Goal: Information Seeking & Learning: Learn about a topic

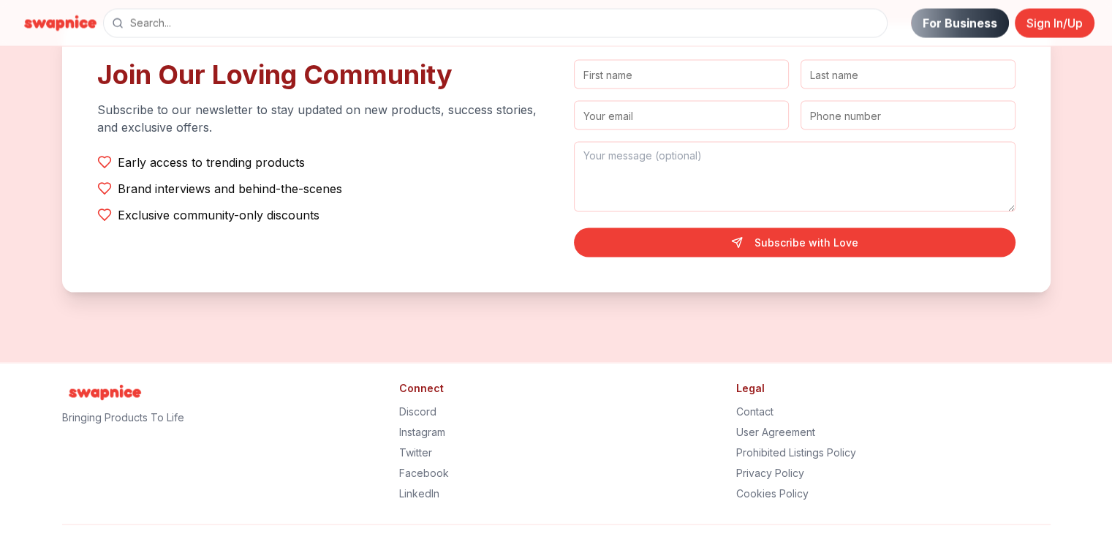
scroll to position [2968, 0]
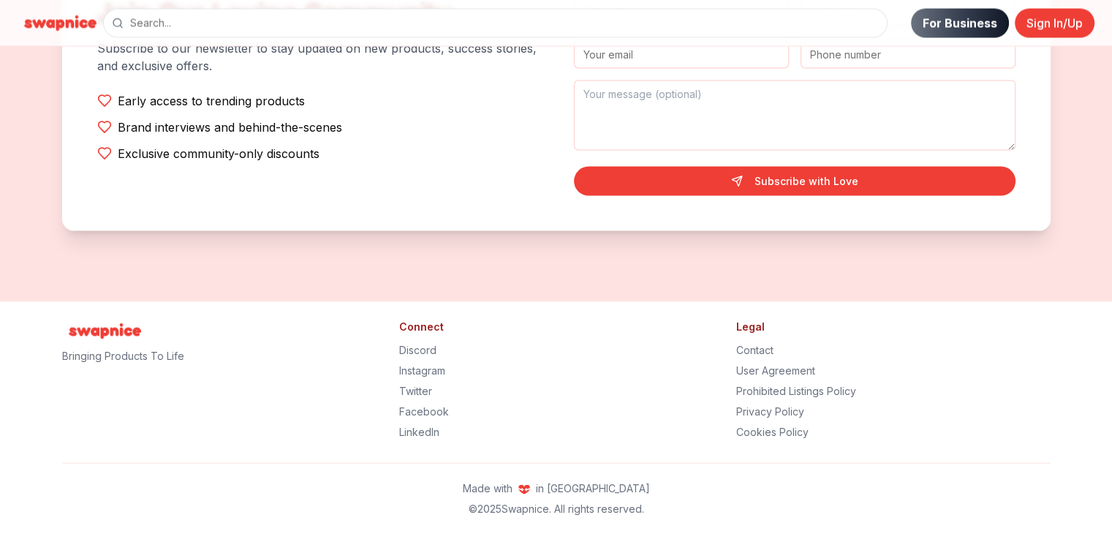
click at [950, 20] on link "For Business" at bounding box center [960, 23] width 98 height 29
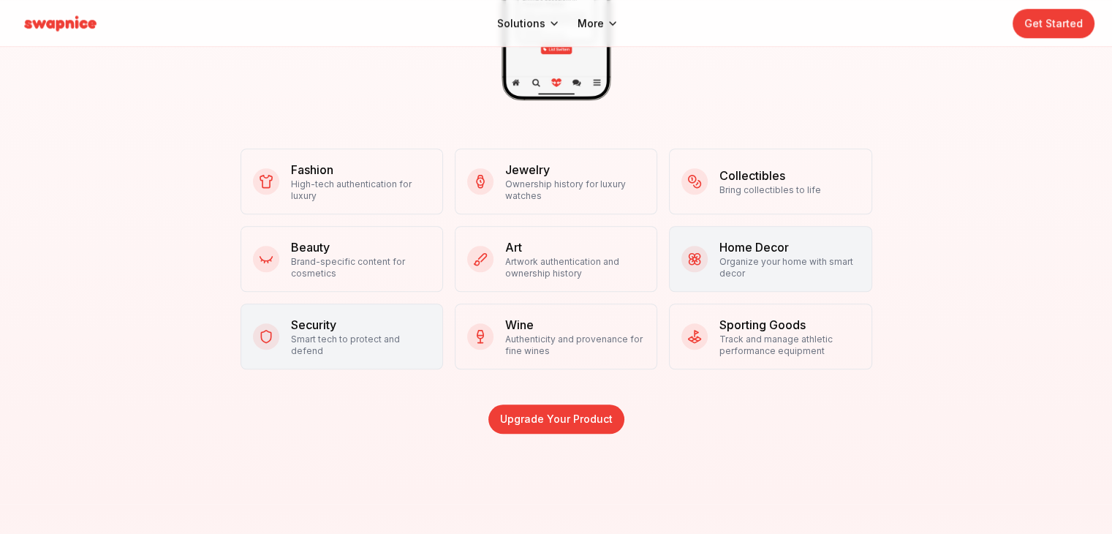
scroll to position [1096, 0]
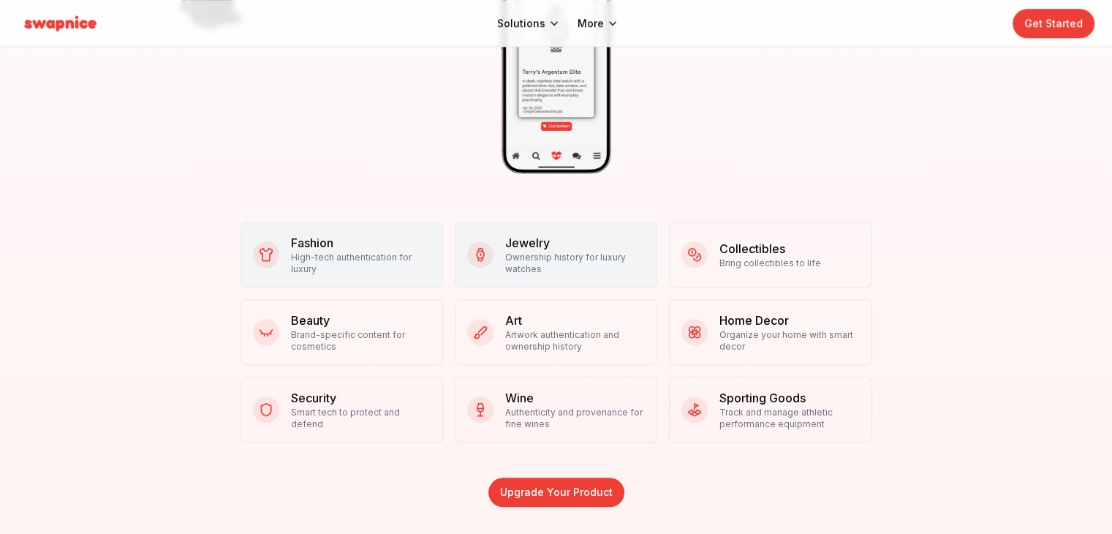
click at [382, 254] on p "High-tech authentication for luxury" at bounding box center [361, 262] width 140 height 23
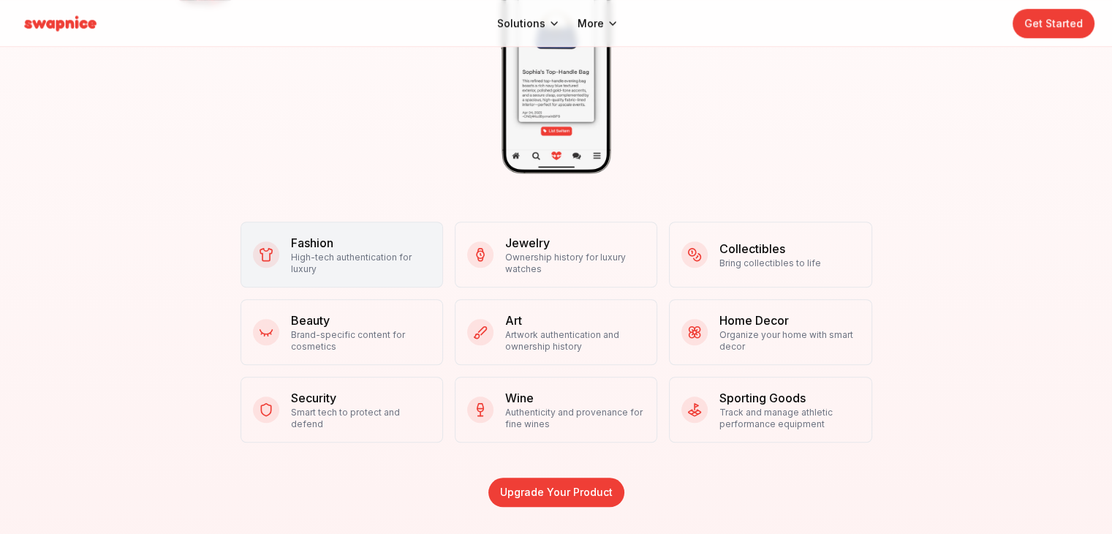
click at [374, 249] on h3 "Fashion" at bounding box center [361, 243] width 140 height 18
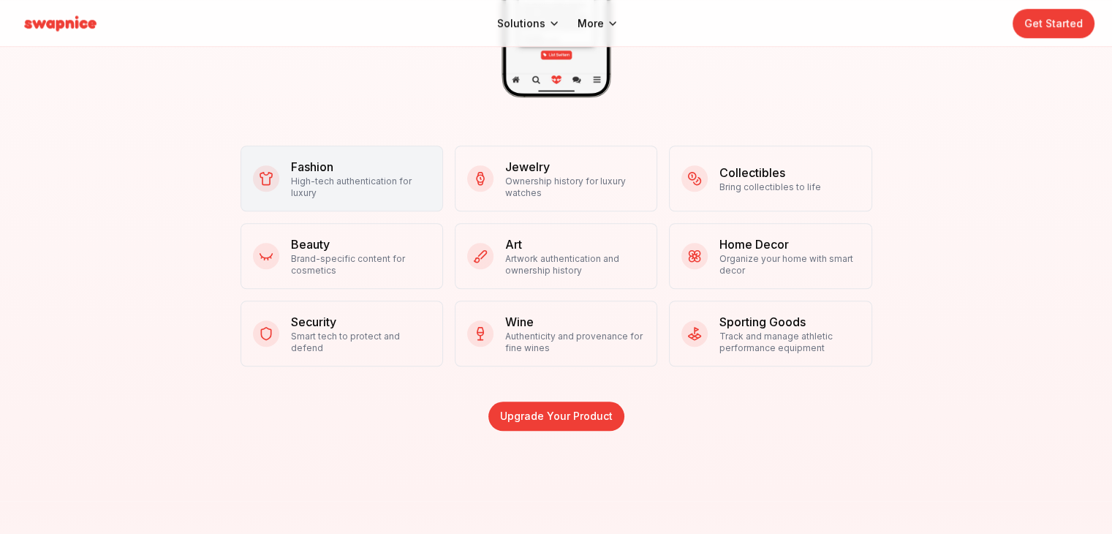
scroll to position [1023, 0]
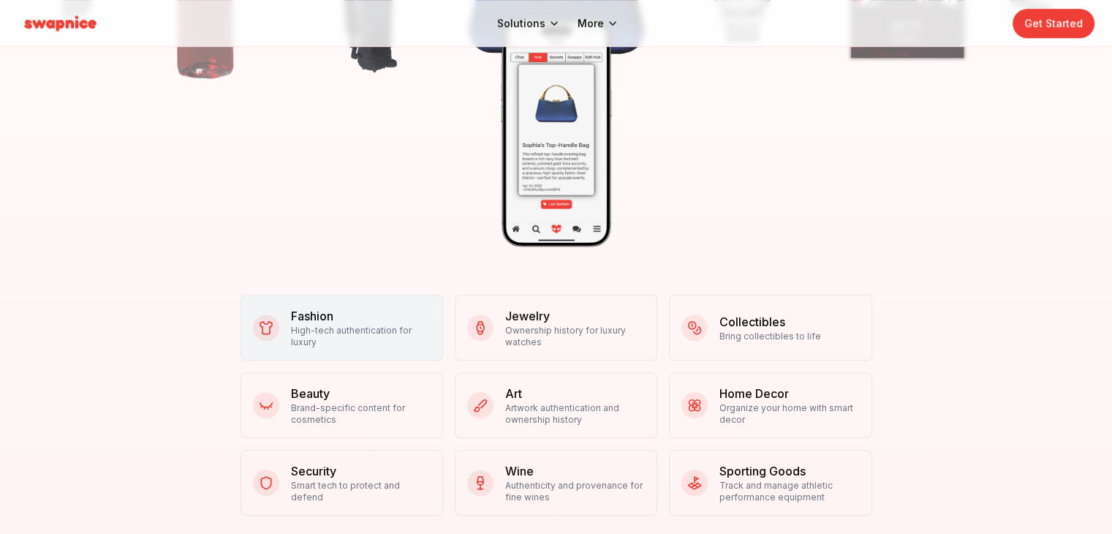
click at [384, 317] on h3 "Fashion" at bounding box center [361, 316] width 140 height 18
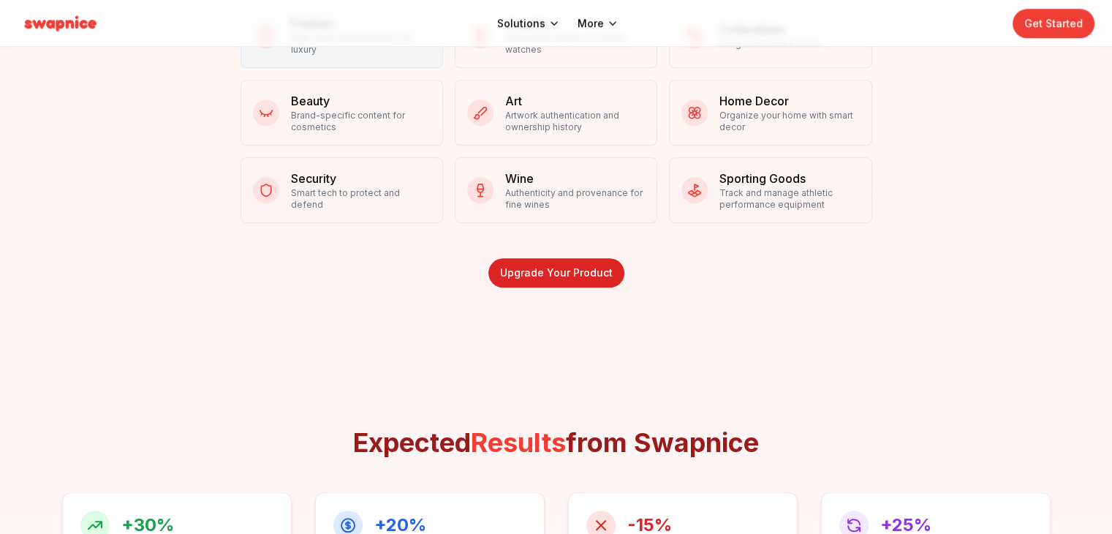
click at [541, 272] on link "Upgrade Your Product" at bounding box center [556, 272] width 136 height 29
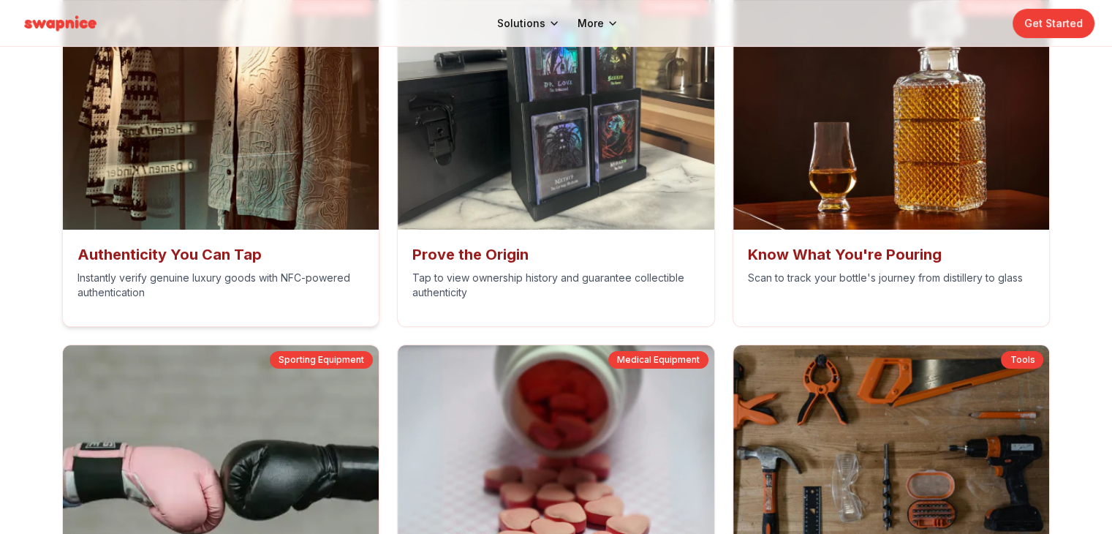
scroll to position [5702, 0]
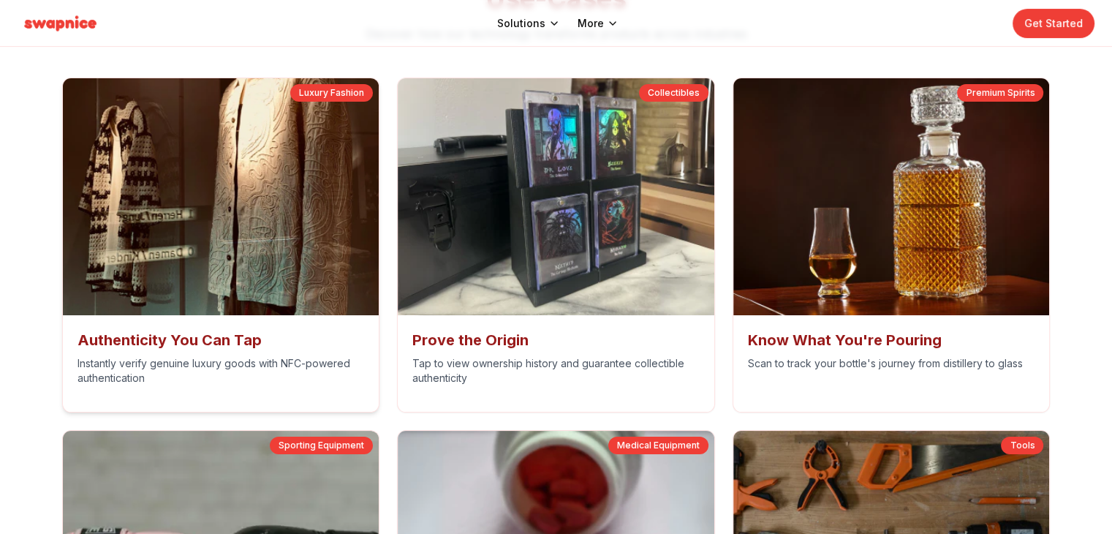
click at [289, 311] on img at bounding box center [221, 196] width 332 height 249
click at [186, 341] on h3 "Authenticity You Can Tap" at bounding box center [220, 340] width 287 height 20
click at [260, 232] on img at bounding box center [221, 196] width 332 height 249
click at [271, 340] on h3 "Authenticity You Can Tap" at bounding box center [220, 340] width 287 height 20
click at [288, 177] on img at bounding box center [221, 196] width 332 height 249
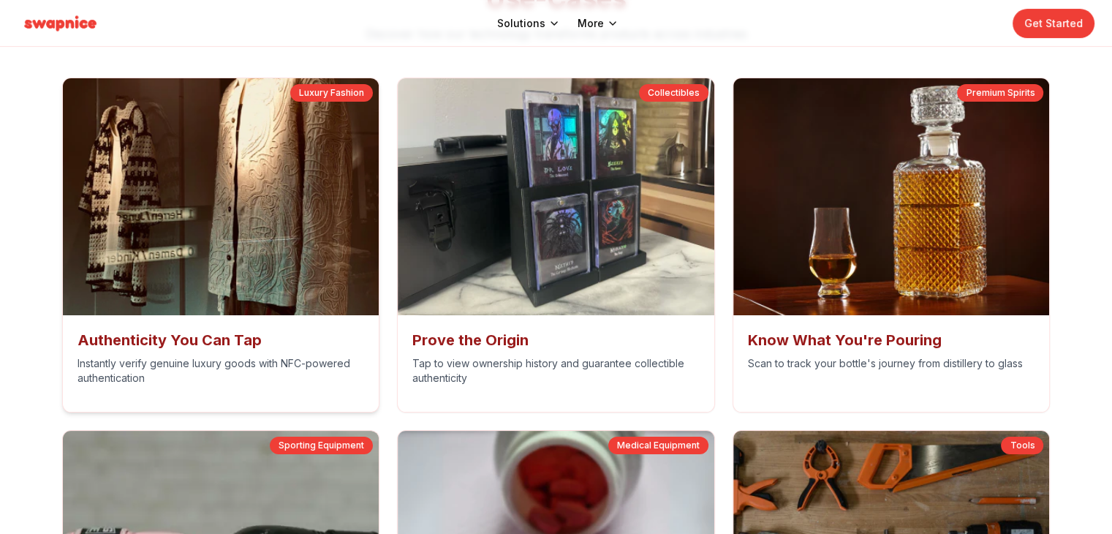
click at [288, 177] on img at bounding box center [221, 196] width 332 height 249
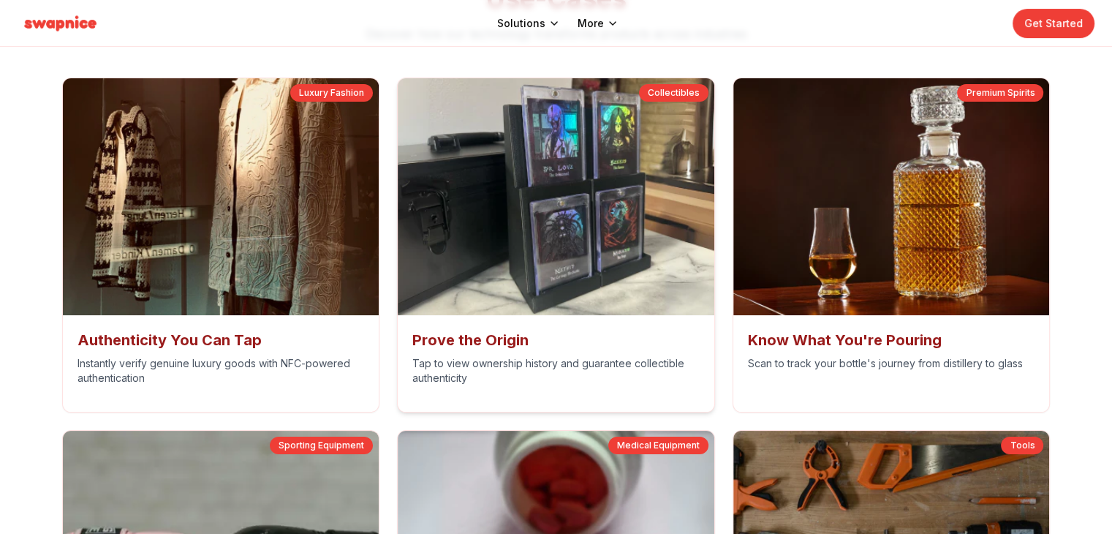
click at [576, 227] on img at bounding box center [556, 196] width 332 height 249
click at [573, 222] on img at bounding box center [556, 196] width 332 height 249
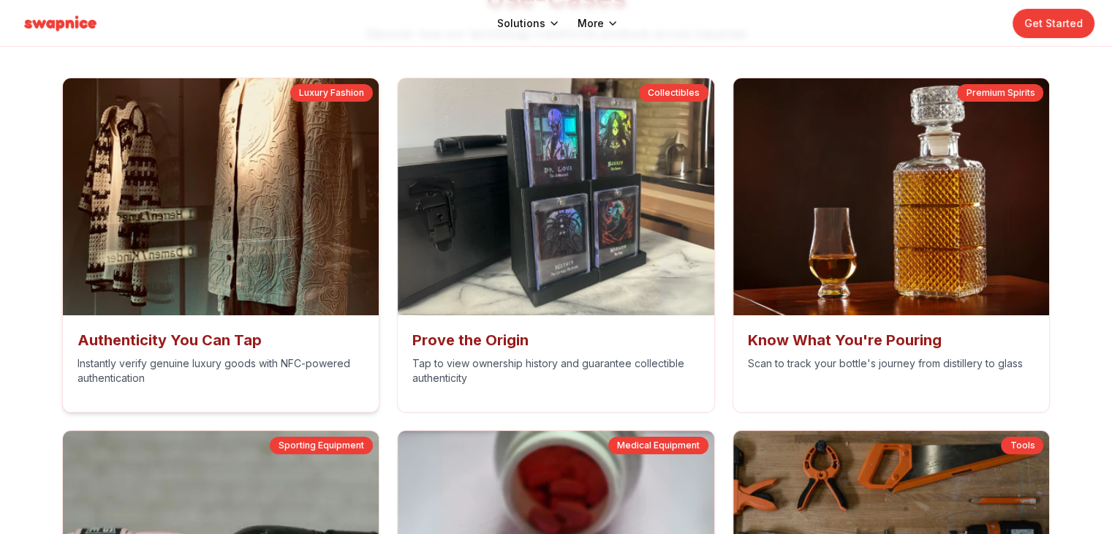
drag, startPoint x: 573, startPoint y: 219, endPoint x: 279, endPoint y: 246, distance: 295.1
click at [279, 246] on img at bounding box center [221, 196] width 332 height 249
click at [172, 370] on p "Instantly verify genuine luxury goods with NFC-powered authentication" at bounding box center [220, 370] width 287 height 29
click at [173, 367] on p "Instantly verify genuine luxury goods with NFC-powered authentication" at bounding box center [220, 370] width 287 height 29
click at [334, 86] on div "Luxury Fashion" at bounding box center [331, 93] width 83 height 18
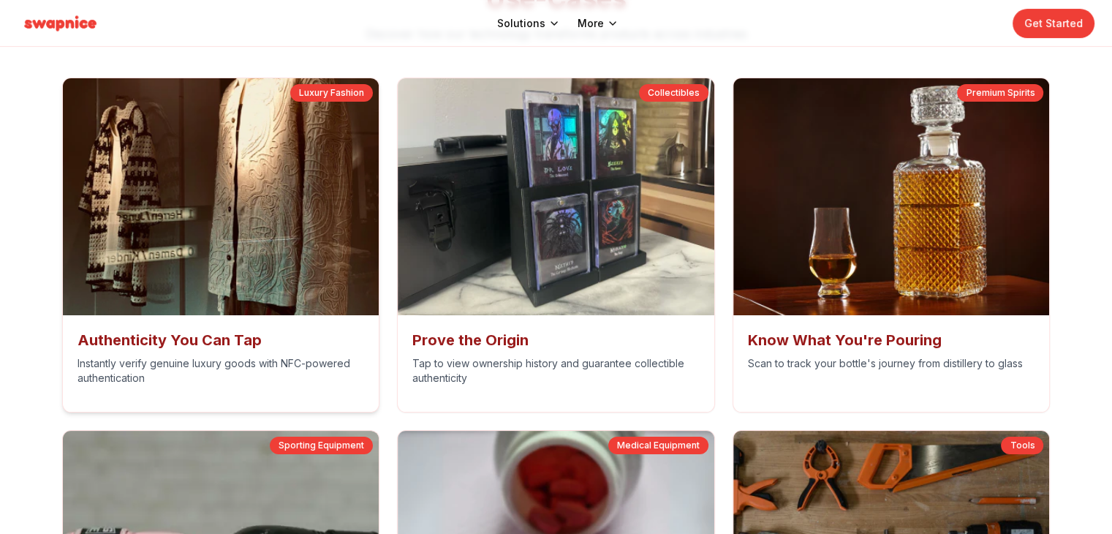
click at [167, 219] on img at bounding box center [221, 196] width 332 height 249
drag, startPoint x: 164, startPoint y: 346, endPoint x: 114, endPoint y: 172, distance: 181.6
click at [114, 172] on img at bounding box center [221, 196] width 332 height 249
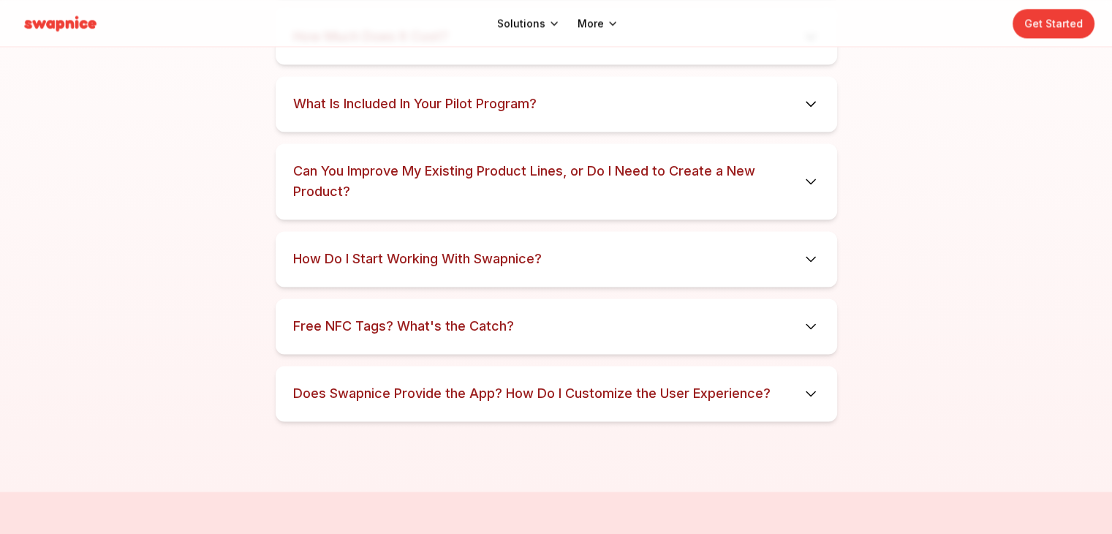
scroll to position [7675, 0]
